Goal: Obtain resource: Download file/media

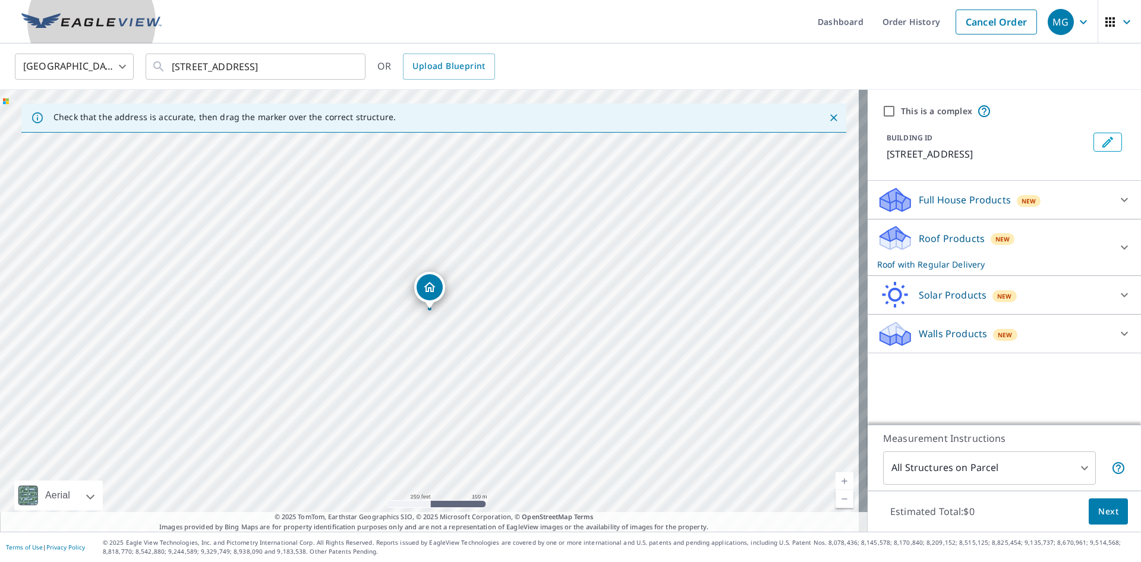
click at [84, 20] on img at bounding box center [91, 22] width 140 height 18
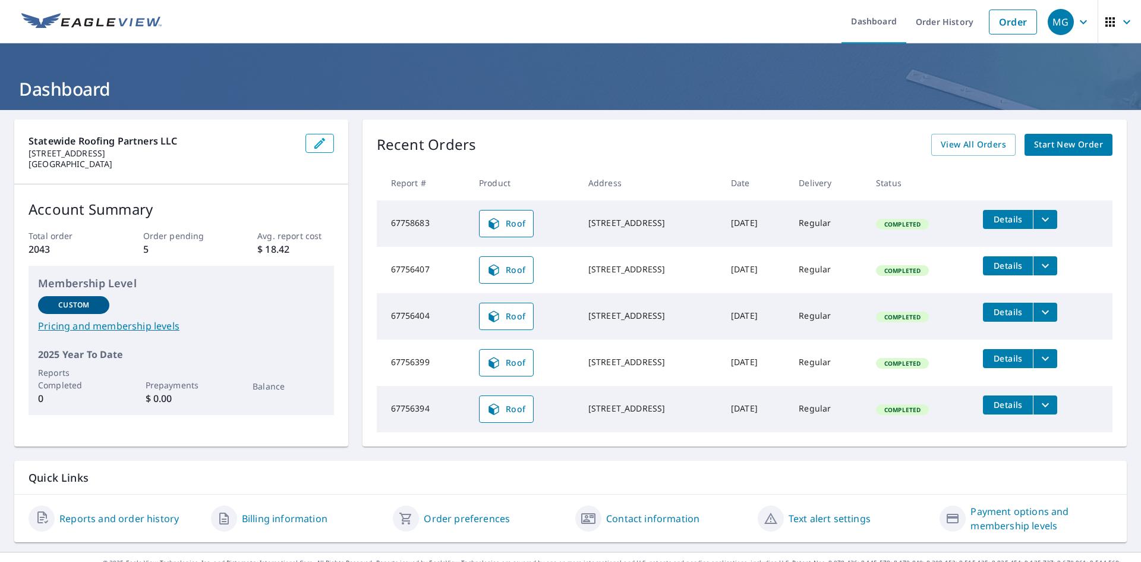
click at [129, 21] on img at bounding box center [91, 22] width 140 height 18
click at [1003, 29] on link "Order" at bounding box center [1013, 22] width 48 height 25
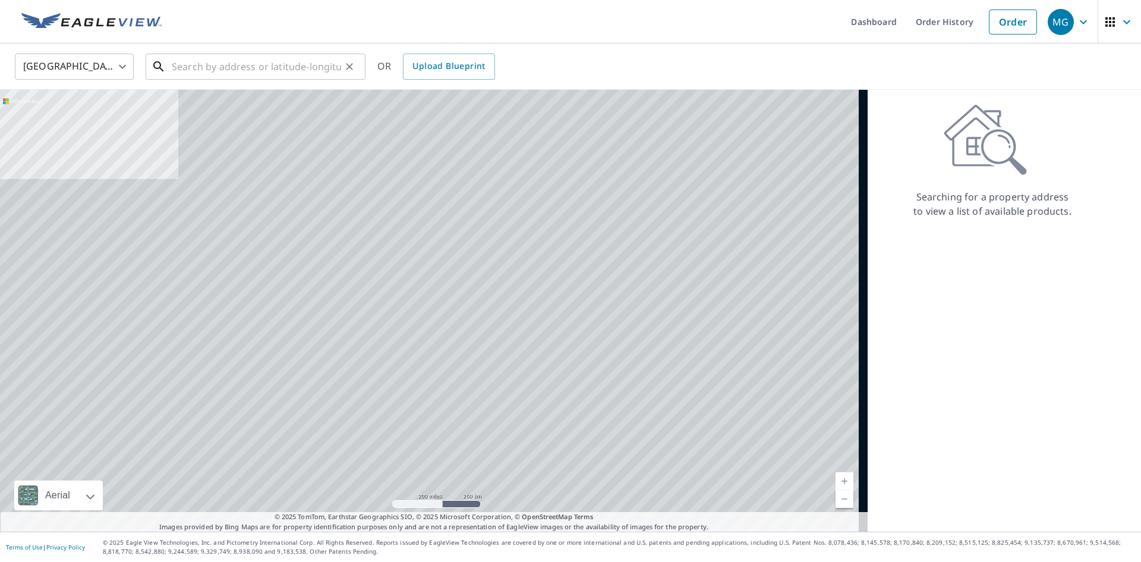
click at [207, 74] on input "text" at bounding box center [256, 66] width 169 height 33
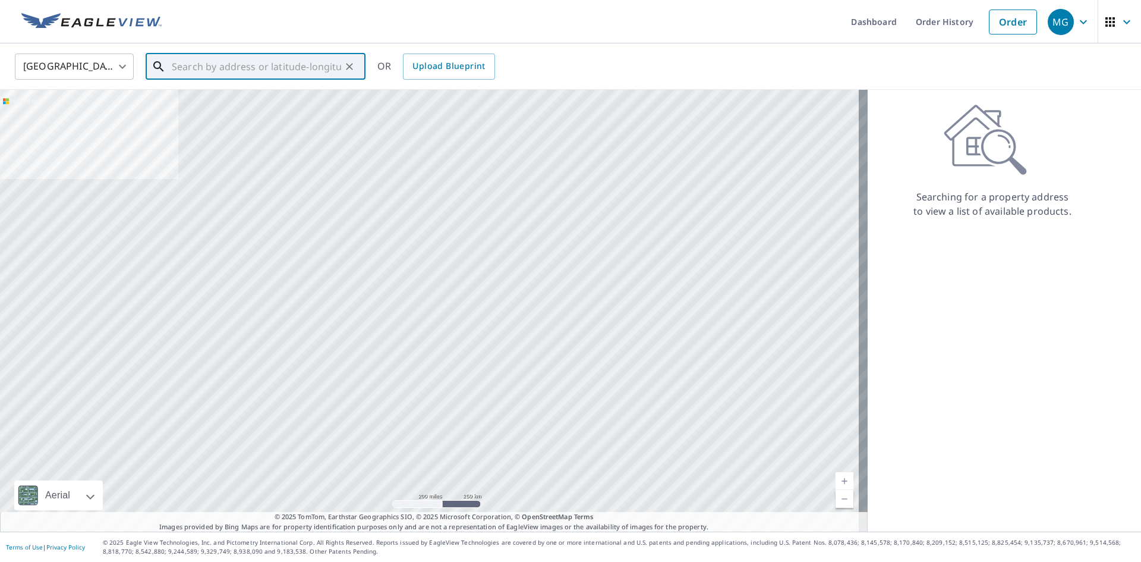
paste input "[STREET_ADDRESS]"
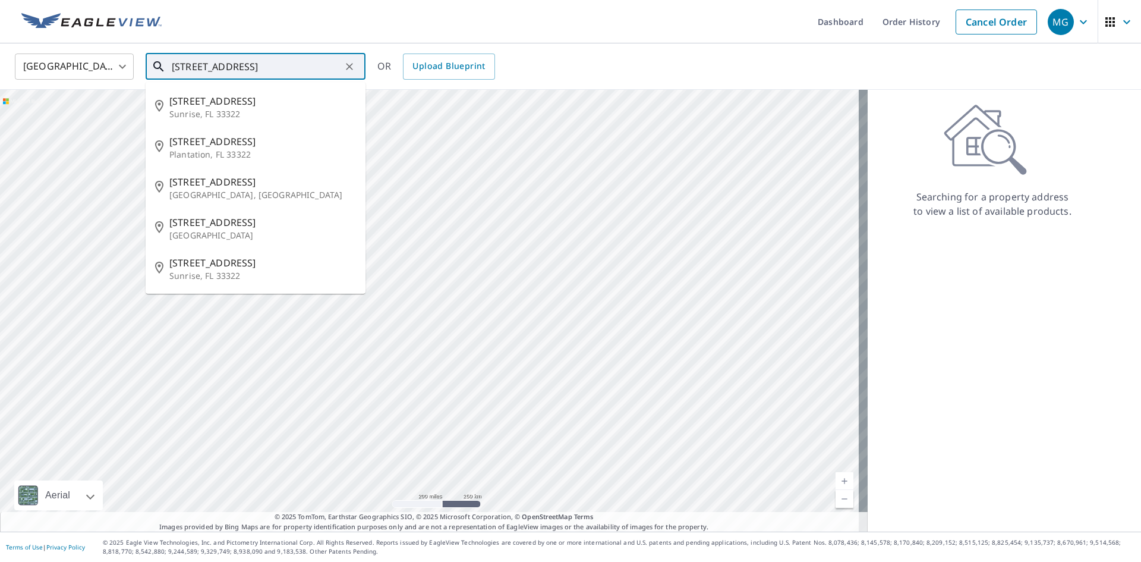
drag, startPoint x: 230, startPoint y: 68, endPoint x: 87, endPoint y: 62, distance: 143.3
click at [87, 62] on div "[GEOGRAPHIC_DATA] [GEOGRAPHIC_DATA] ​ [GEOGRAPHIC_DATA][STREET_ADDRESS] ​ [STRE…" at bounding box center [566, 66] width 1121 height 28
click at [216, 111] on p "Sunrise, FL 33322" at bounding box center [262, 114] width 187 height 12
type input "[STREET_ADDRESS]"
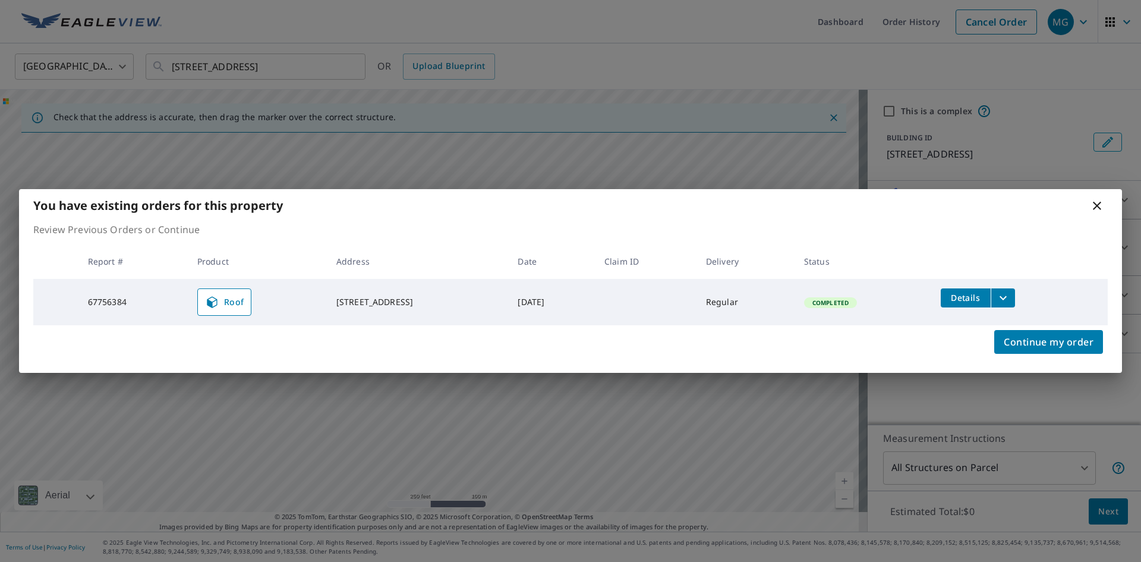
click at [1007, 299] on icon "filesDropdownBtn-67756384" at bounding box center [1003, 297] width 7 height 4
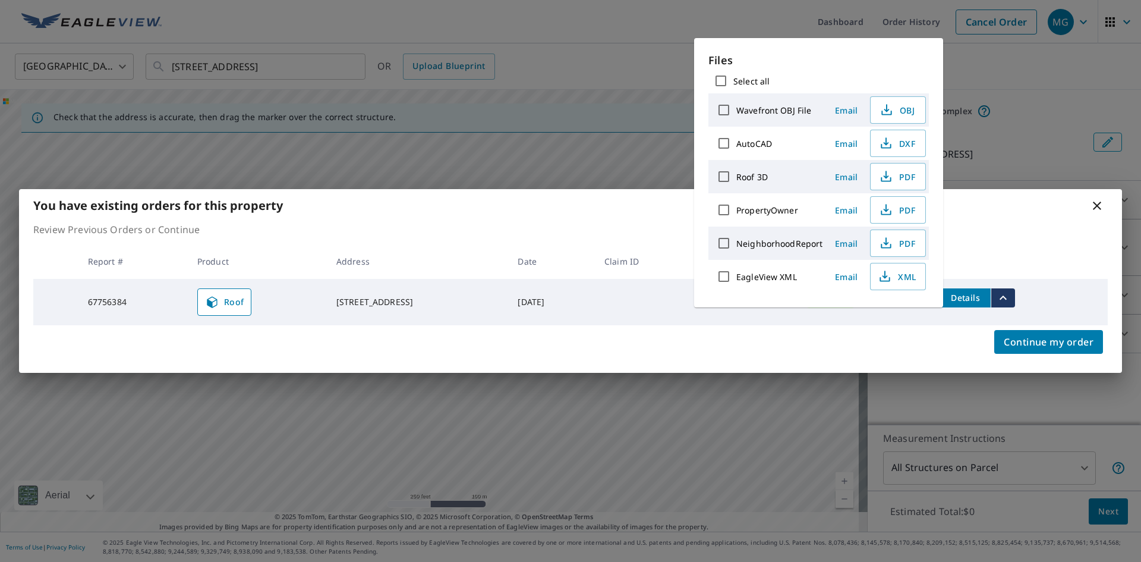
click at [722, 76] on input "Select all" at bounding box center [720, 80] width 25 height 25
checkbox input "true"
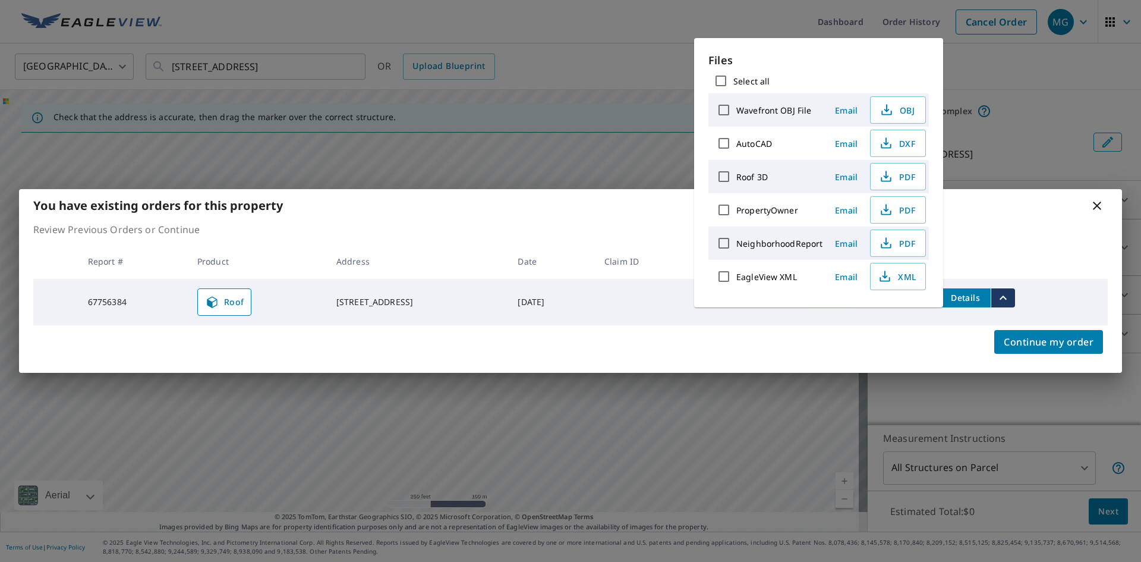
checkbox input "true"
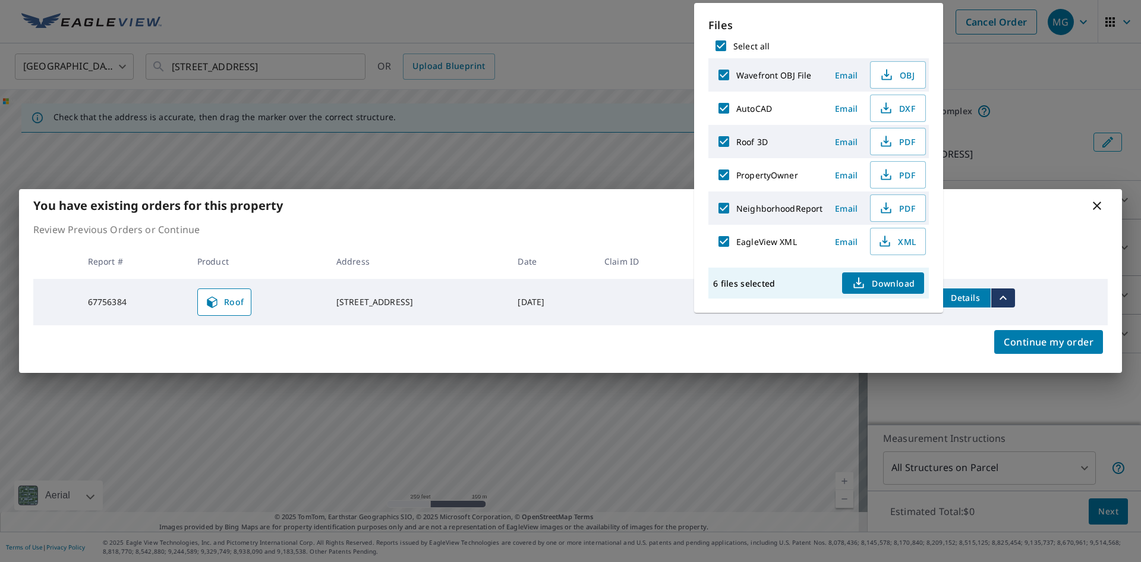
click at [904, 280] on span "Download" at bounding box center [883, 283] width 63 height 14
click at [1096, 204] on icon at bounding box center [1097, 205] width 8 height 8
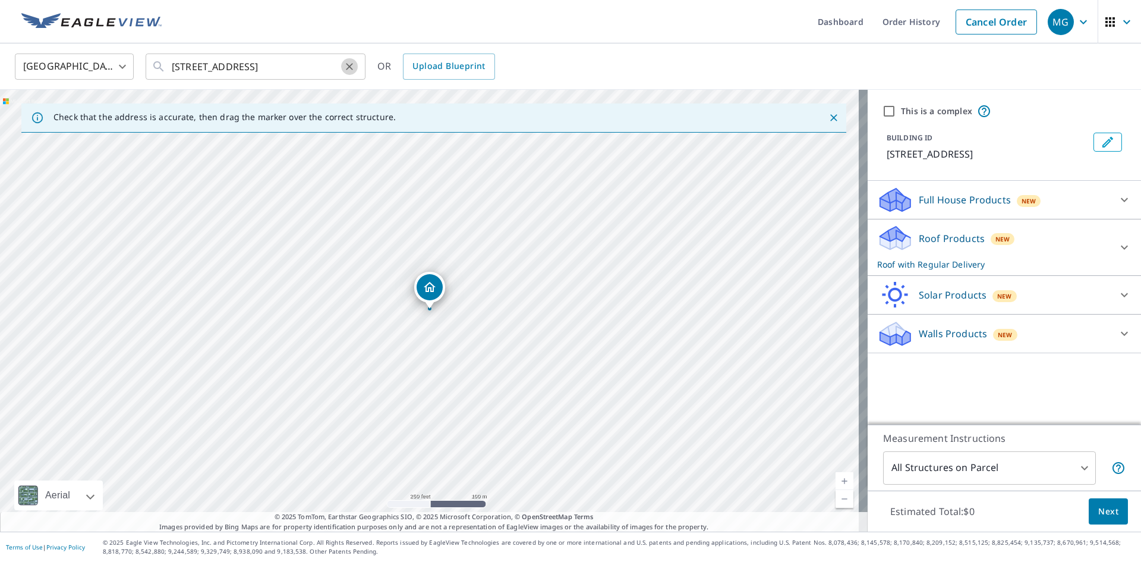
drag, startPoint x: 348, startPoint y: 70, endPoint x: 335, endPoint y: 70, distance: 13.1
click at [349, 70] on icon "Clear" at bounding box center [349, 67] width 12 height 12
paste input "[STREET_ADDRESS]"
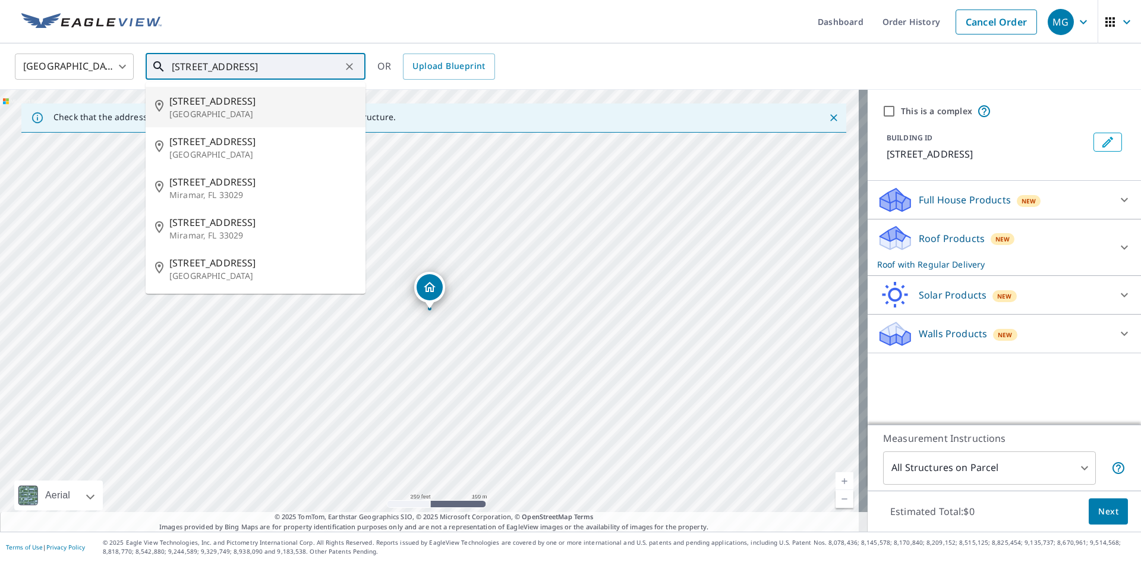
drag, startPoint x: 277, startPoint y: 71, endPoint x: -7, endPoint y: 42, distance: 285.0
click at [0, 42] on html "MG MG Dashboard Order History Cancel Order MG [GEOGRAPHIC_DATA] [GEOGRAPHIC_DAT…" at bounding box center [570, 281] width 1141 height 562
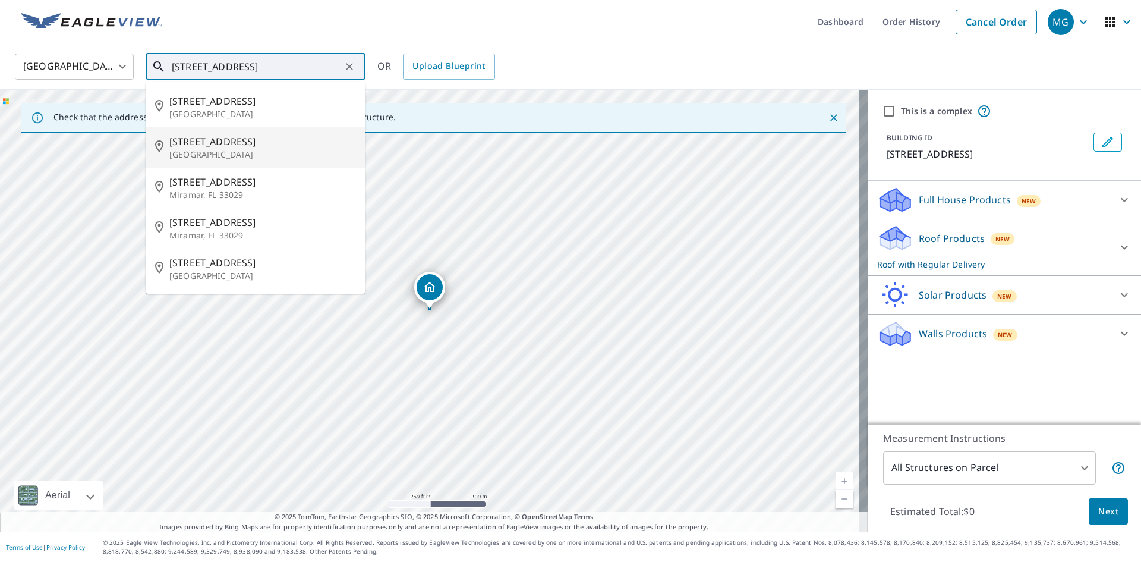
click at [252, 155] on p "[GEOGRAPHIC_DATA]" at bounding box center [262, 155] width 187 height 12
type input "[STREET_ADDRESS]"
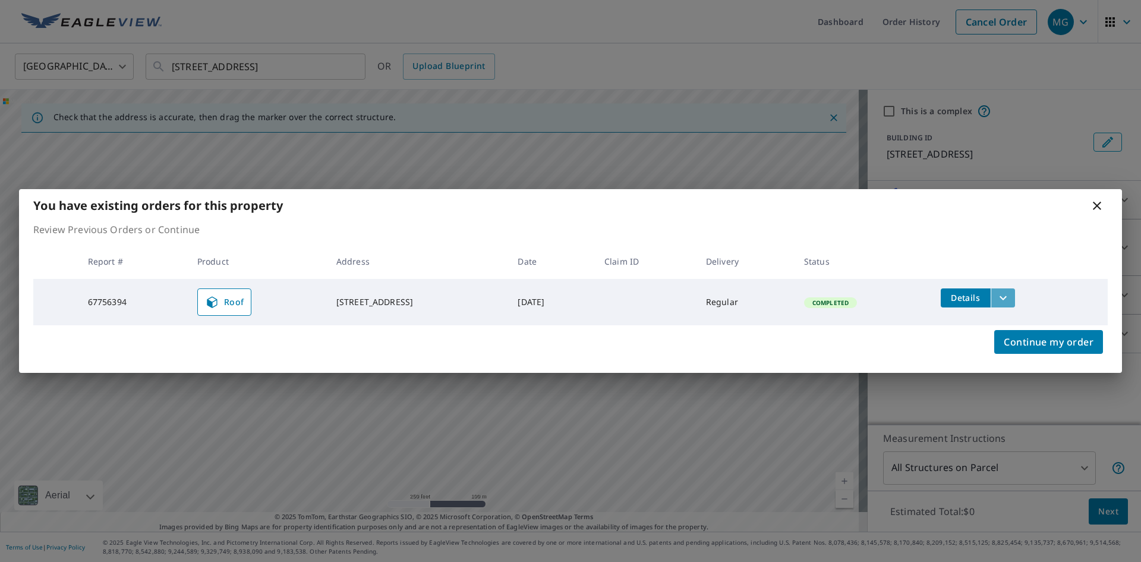
click at [1010, 301] on icon "filesDropdownBtn-67756394" at bounding box center [1003, 298] width 14 height 14
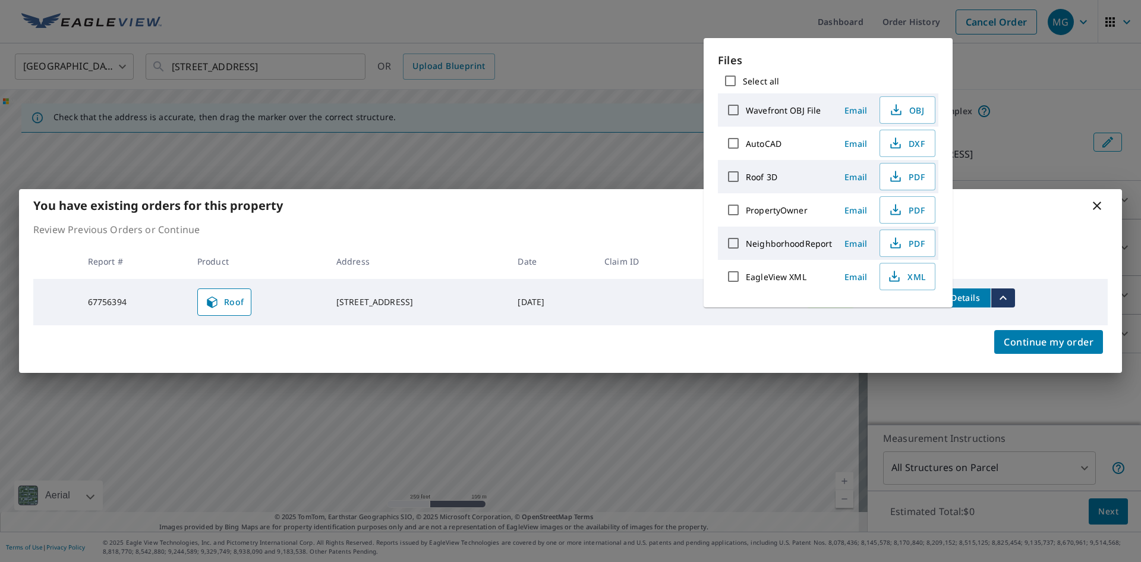
click at [731, 82] on input "Select all" at bounding box center [730, 80] width 25 height 25
checkbox input "true"
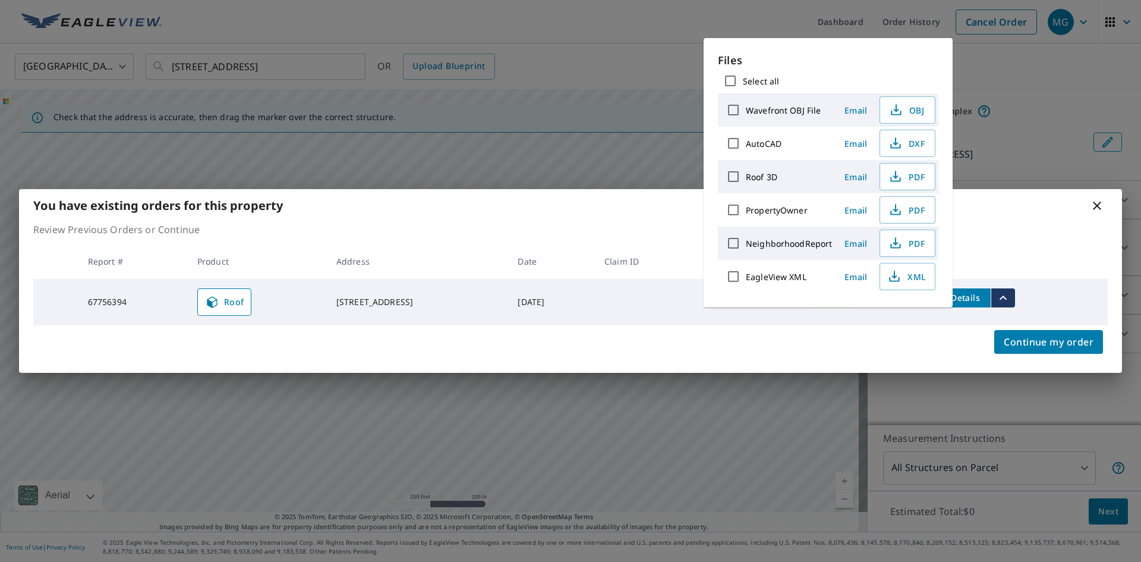
checkbox input "true"
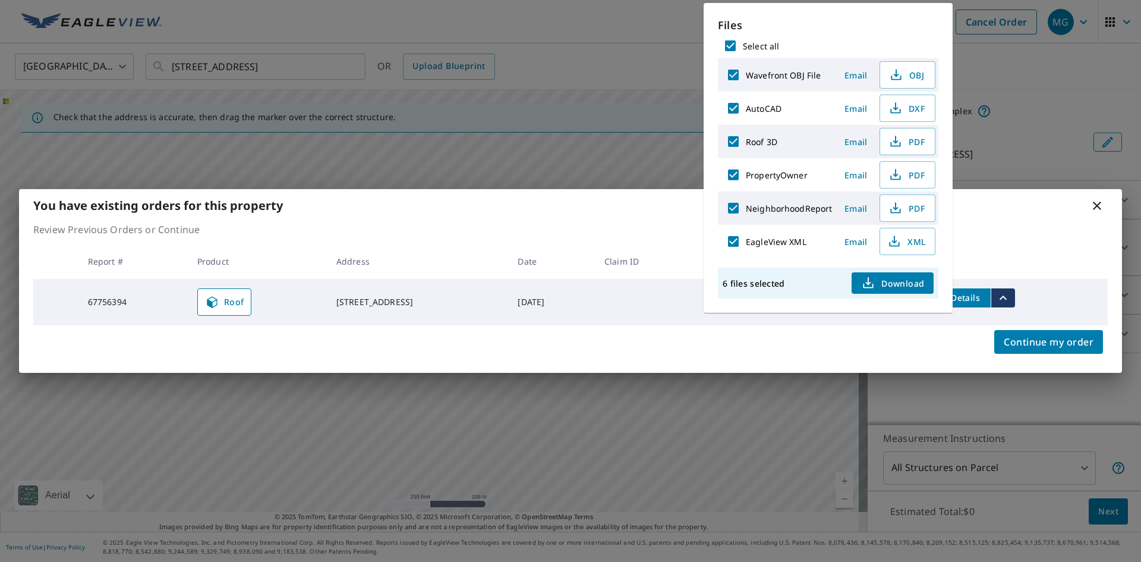
click at [888, 285] on span "Download" at bounding box center [892, 283] width 63 height 14
click at [1101, 207] on icon at bounding box center [1097, 205] width 14 height 14
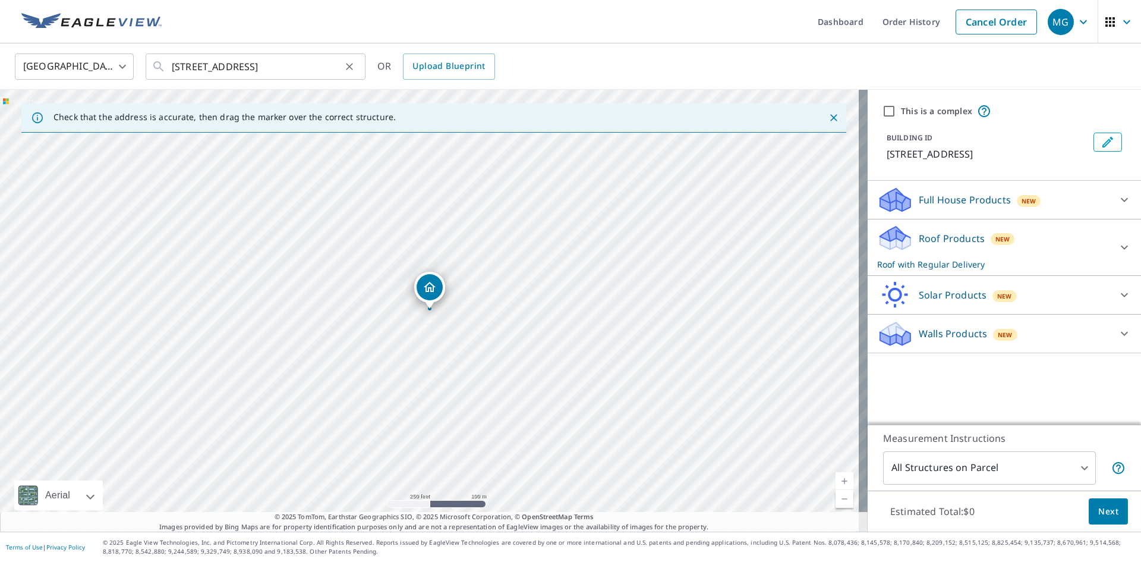
drag, startPoint x: 346, startPoint y: 67, endPoint x: 336, endPoint y: 65, distance: 9.7
click at [347, 67] on icon "Clear" at bounding box center [349, 67] width 12 height 12
click at [275, 68] on input "text" at bounding box center [256, 66] width 169 height 33
paste input "[STREET_ADDRESS]"
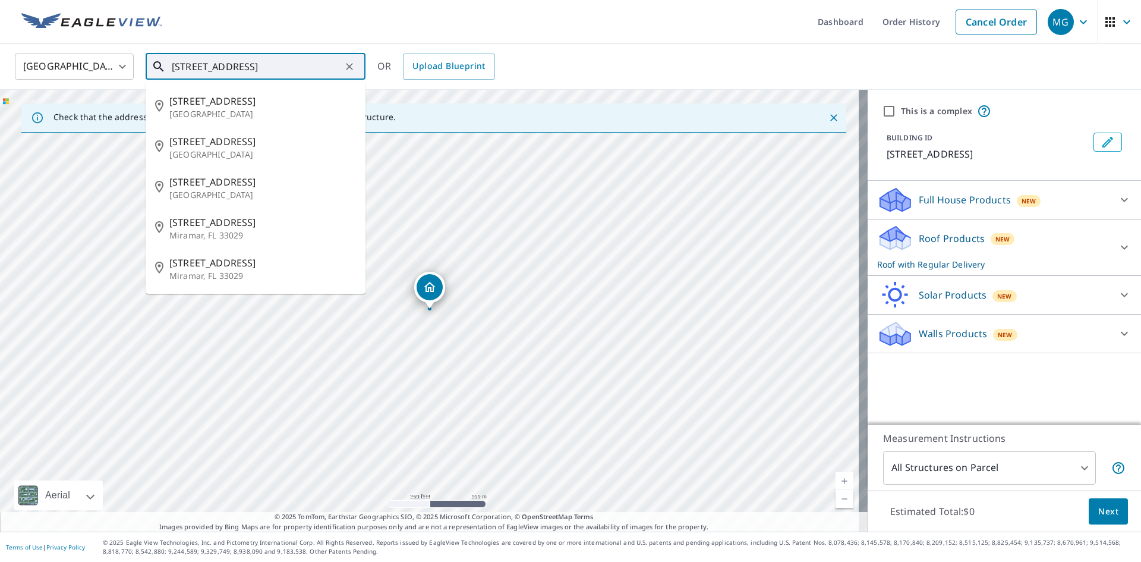
scroll to position [0, 41]
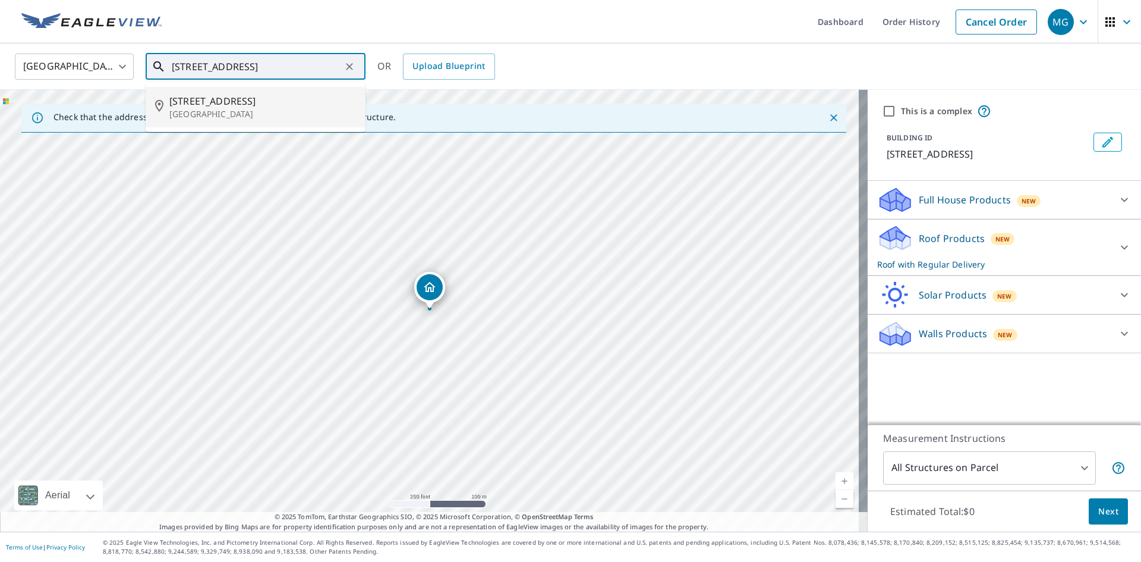
click at [232, 102] on span "[STREET_ADDRESS]" at bounding box center [262, 101] width 187 height 14
type input "[STREET_ADDRESS]"
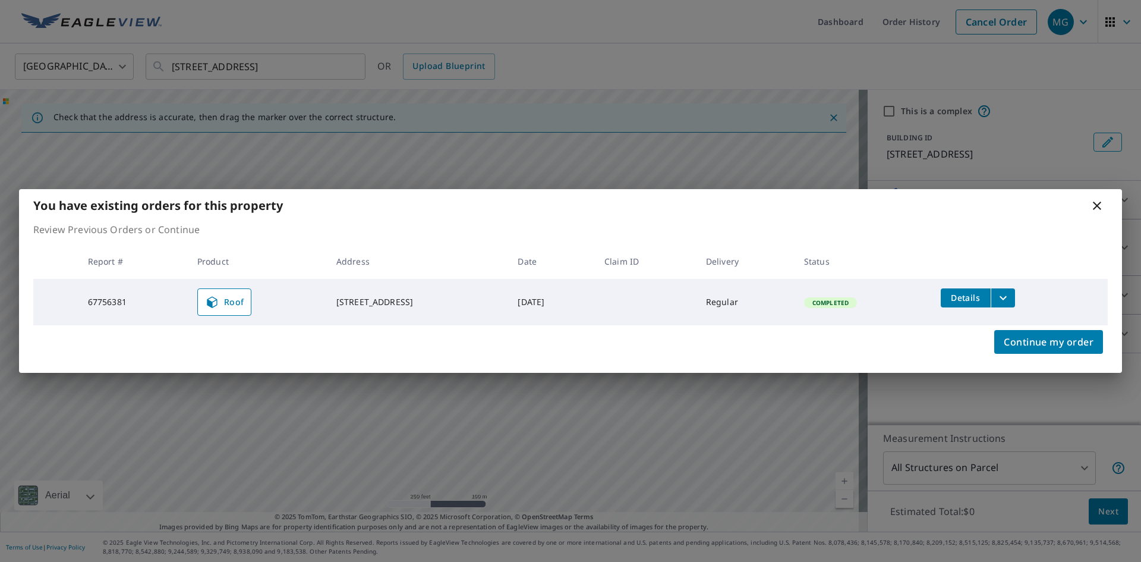
click at [1010, 297] on icon "filesDropdownBtn-67756381" at bounding box center [1003, 298] width 14 height 14
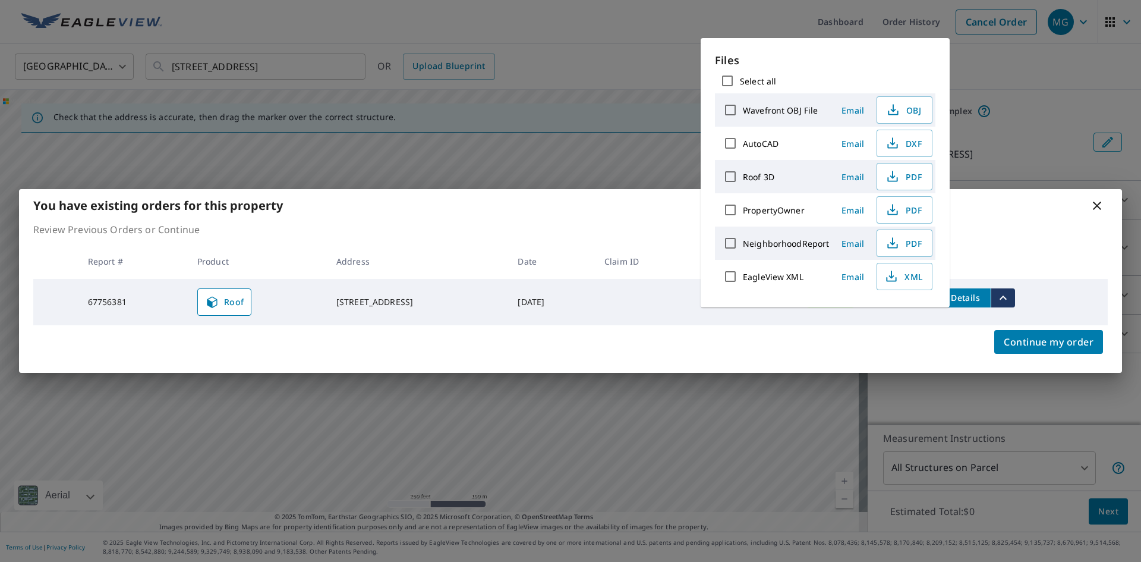
click at [733, 81] on input "Select all" at bounding box center [727, 80] width 25 height 25
checkbox input "true"
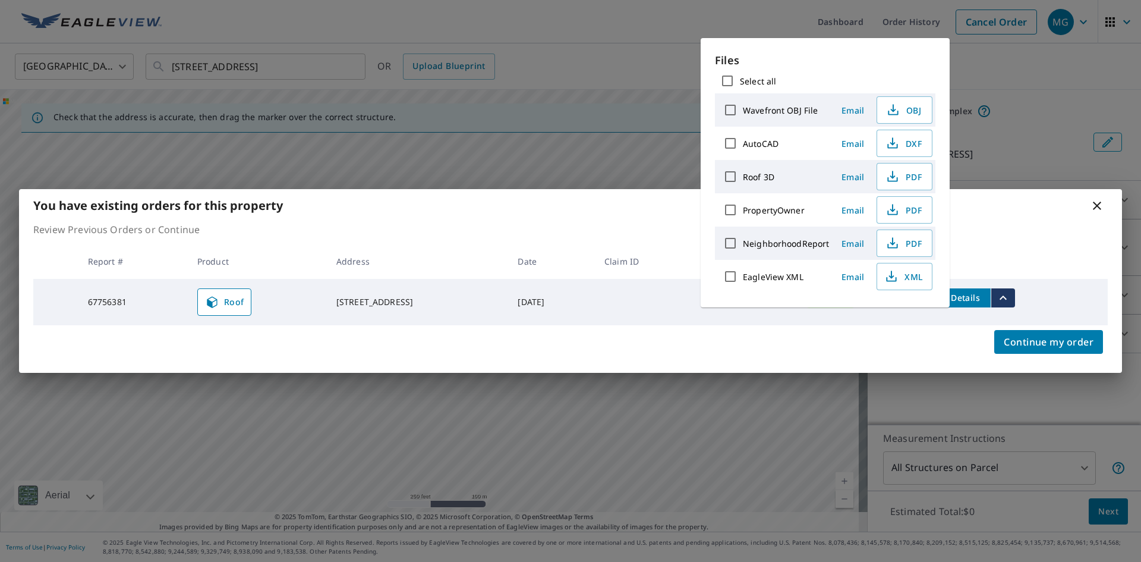
checkbox input "true"
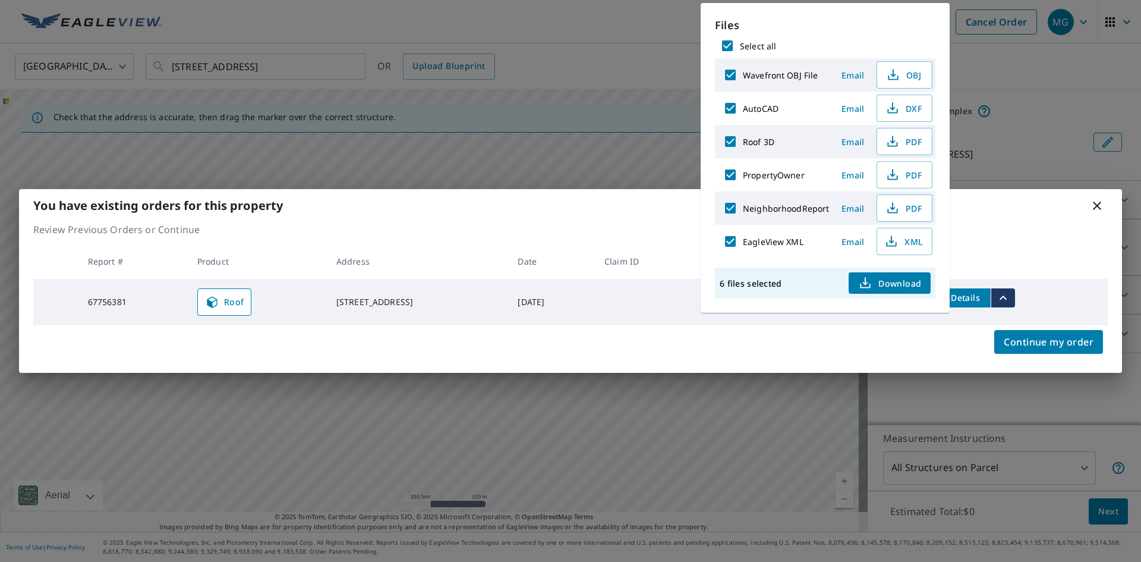
click at [890, 282] on span "Download" at bounding box center [889, 283] width 63 height 14
click at [882, 282] on span "Download" at bounding box center [889, 283] width 63 height 14
click at [1002, 246] on th at bounding box center [1019, 261] width 176 height 35
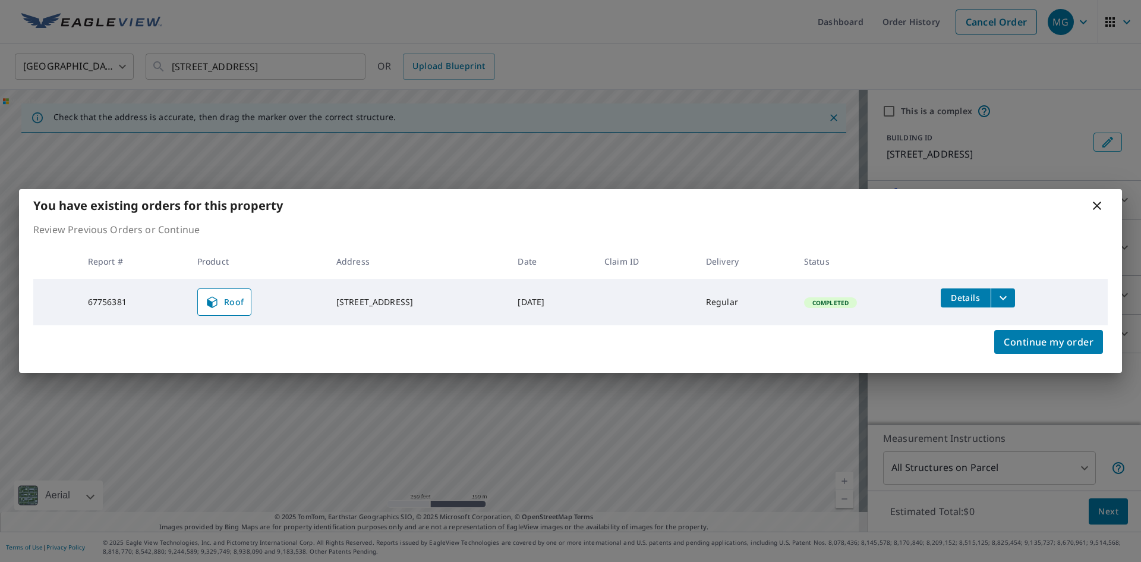
click at [1095, 204] on icon at bounding box center [1097, 205] width 14 height 14
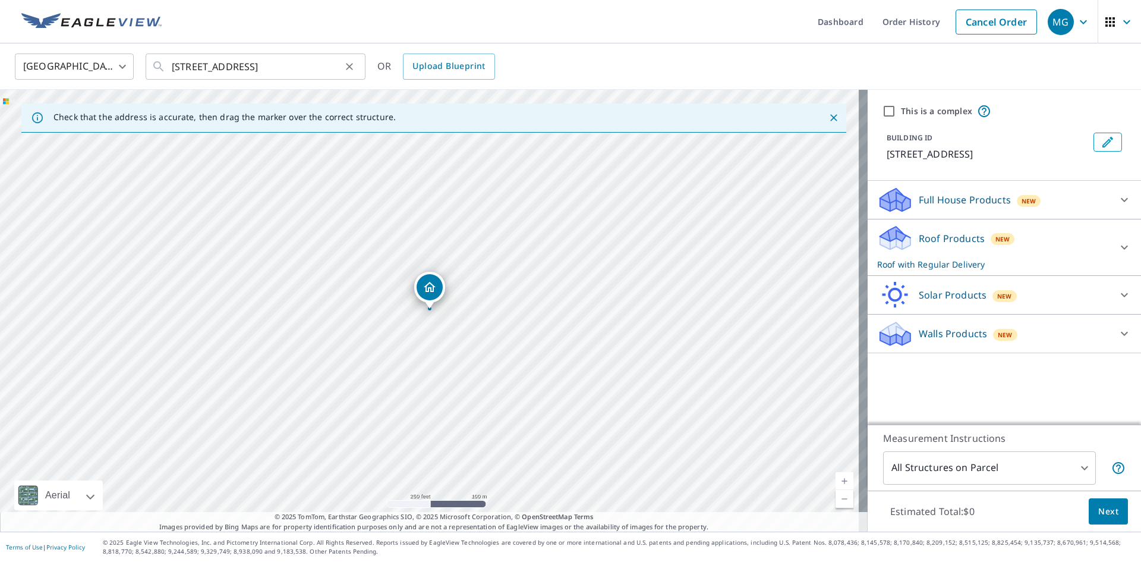
click at [342, 66] on button "Clear" at bounding box center [349, 66] width 17 height 17
click at [332, 70] on input "text" at bounding box center [256, 66] width 169 height 33
paste input "[STREET_ADDRESS]"
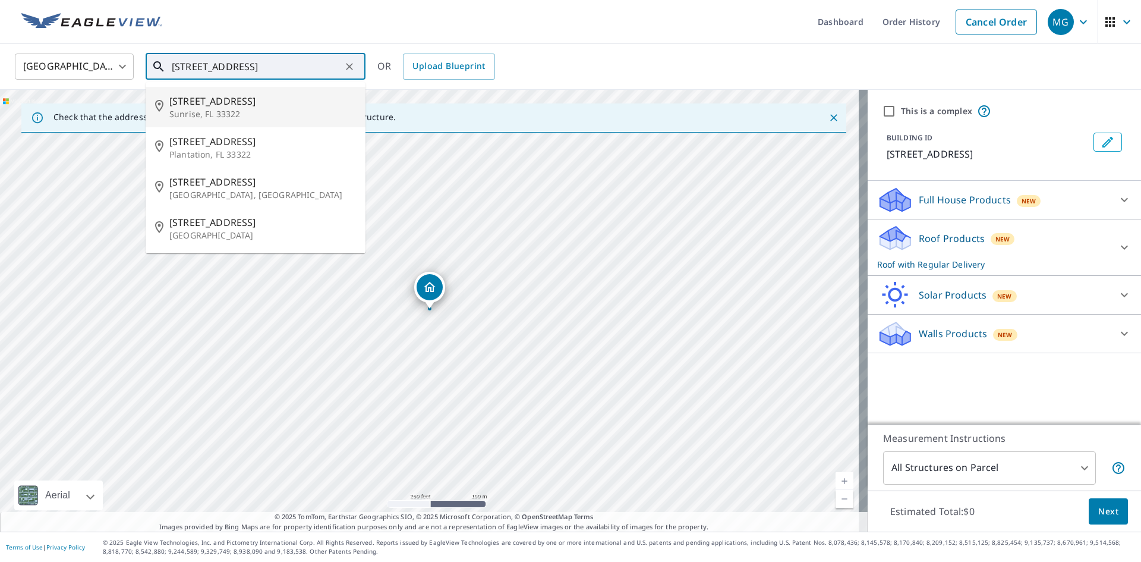
click at [259, 107] on span "[STREET_ADDRESS]" at bounding box center [262, 101] width 187 height 14
type input "[STREET_ADDRESS]"
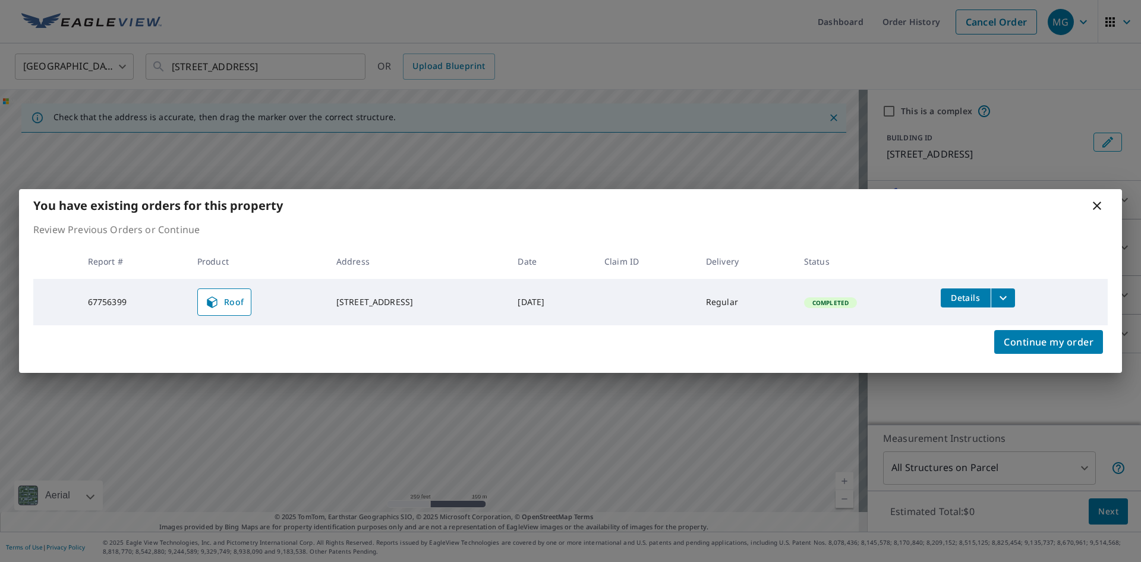
click at [1004, 297] on icon "filesDropdownBtn-67756399" at bounding box center [1003, 298] width 14 height 14
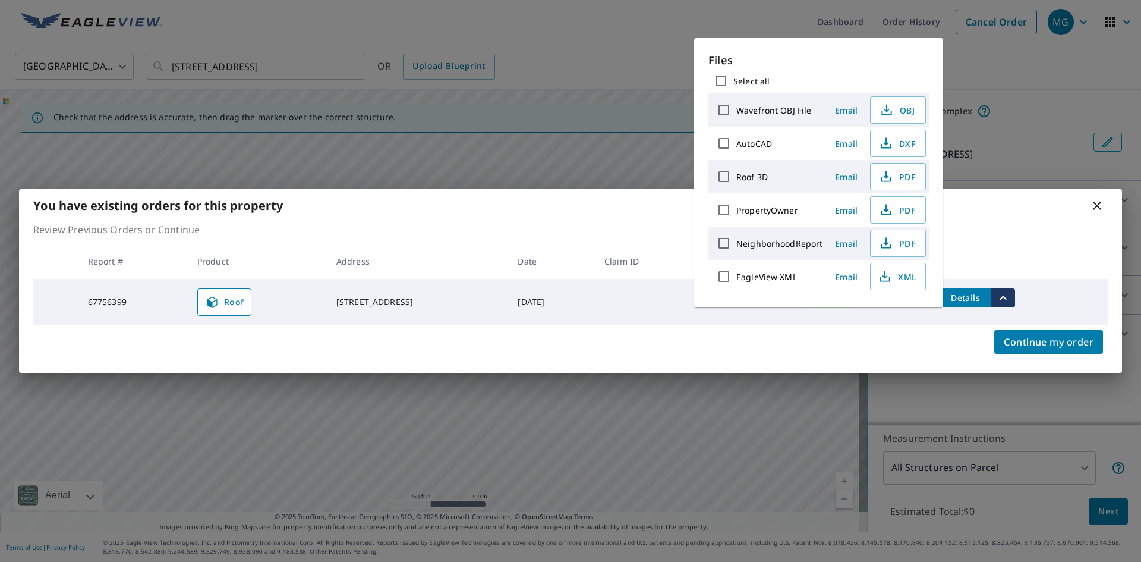
click at [723, 77] on input "Select all" at bounding box center [720, 80] width 25 height 25
checkbox input "true"
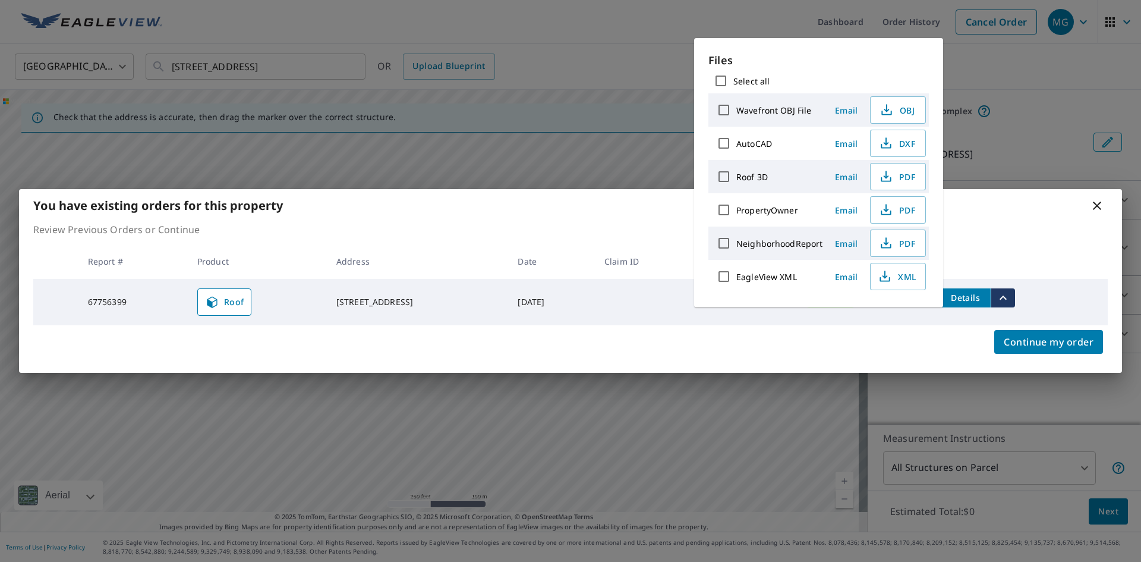
checkbox input "true"
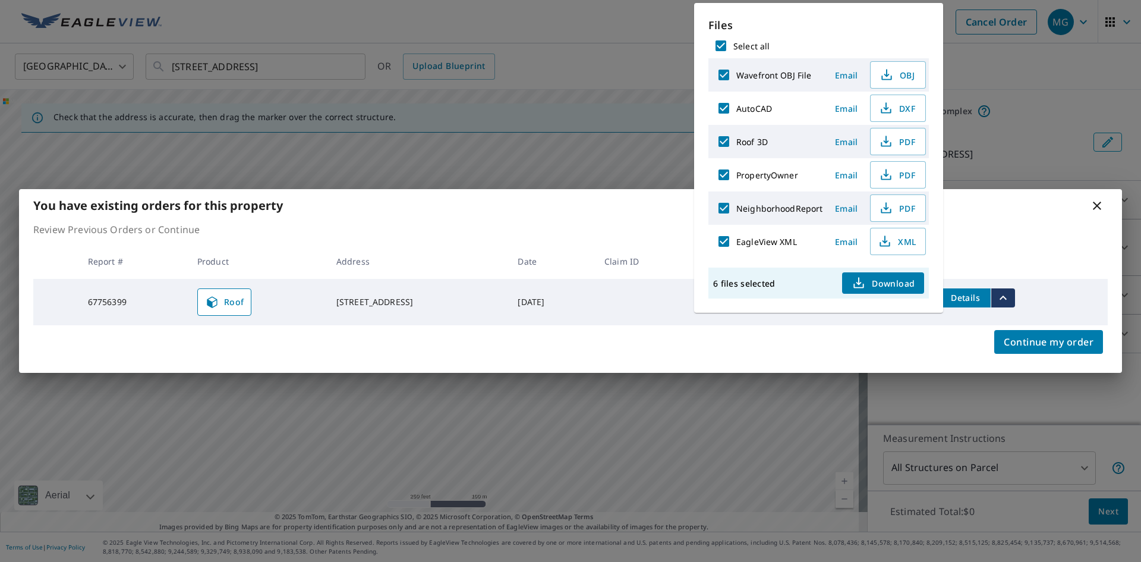
click at [893, 280] on span "Download" at bounding box center [883, 283] width 63 height 14
click at [1094, 207] on icon at bounding box center [1097, 205] width 14 height 14
